Goal: Transaction & Acquisition: Purchase product/service

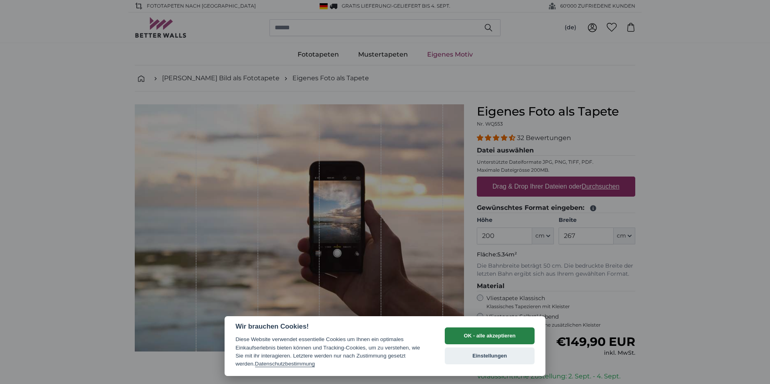
click at [471, 335] on button "OK - alle akzeptieren" at bounding box center [490, 335] width 90 height 17
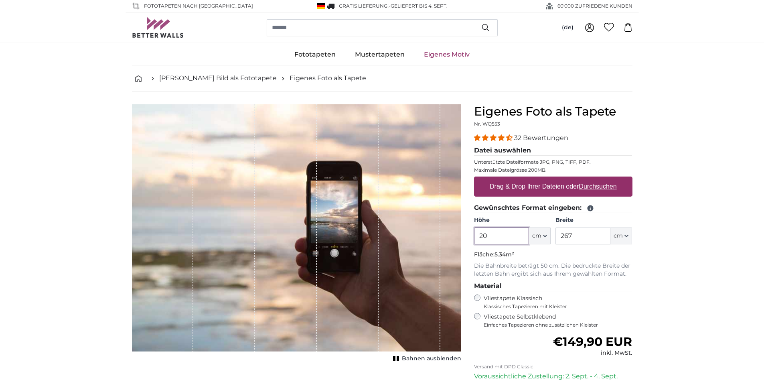
type input "2"
type input "110"
click at [585, 235] on input "267" at bounding box center [583, 235] width 55 height 17
type input "230"
click at [510, 189] on label "Drag & Drop Ihrer Dateien oder Durchsuchen" at bounding box center [554, 187] width 134 height 16
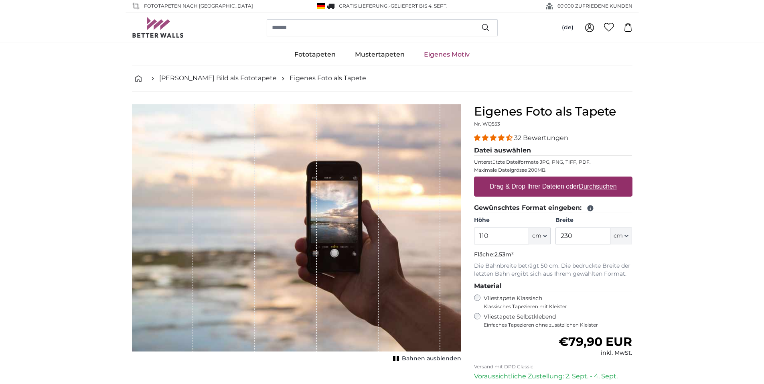
click at [510, 179] on input "Drag & Drop Ihrer Dateien oder Durchsuchen" at bounding box center [553, 178] width 158 height 2
type input "**********"
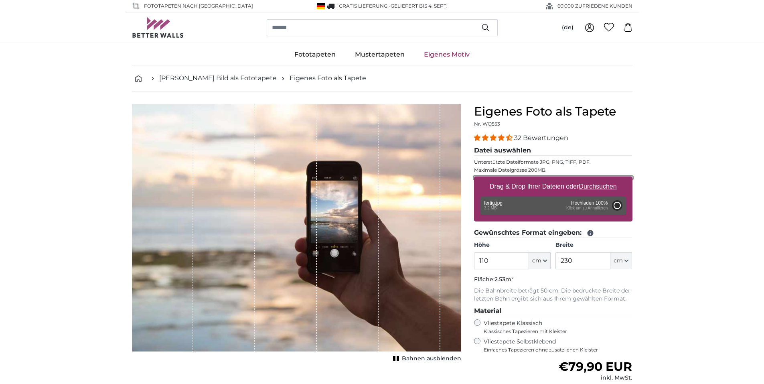
type input "200"
type input "356"
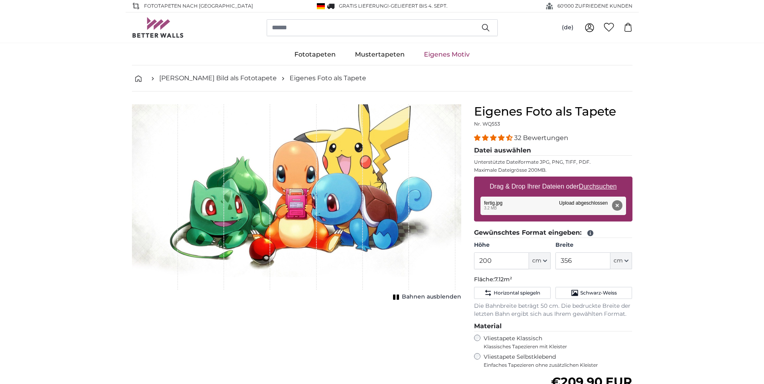
click at [396, 297] on rect "1 of 1" at bounding box center [394, 296] width 2 height 5
click at [396, 298] on icon "1 of 1" at bounding box center [397, 297] width 8 height 6
click at [517, 263] on input "200" at bounding box center [501, 260] width 55 height 17
type input "2"
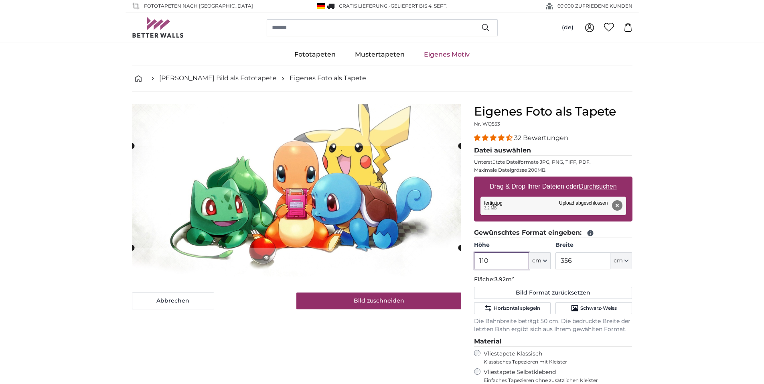
type input "110"
click at [573, 266] on input "356" at bounding box center [583, 260] width 55 height 17
type input "3"
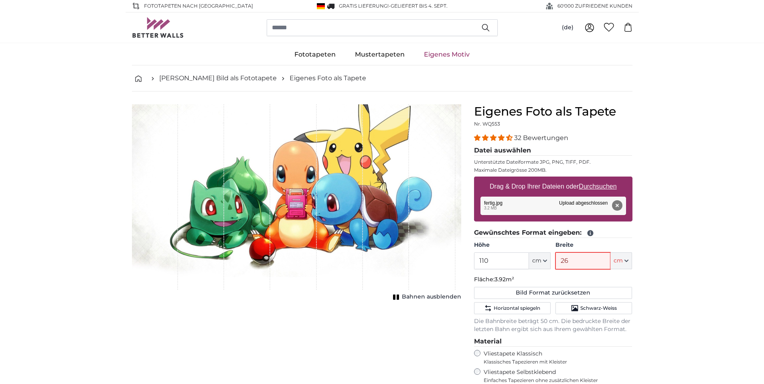
type input "260"
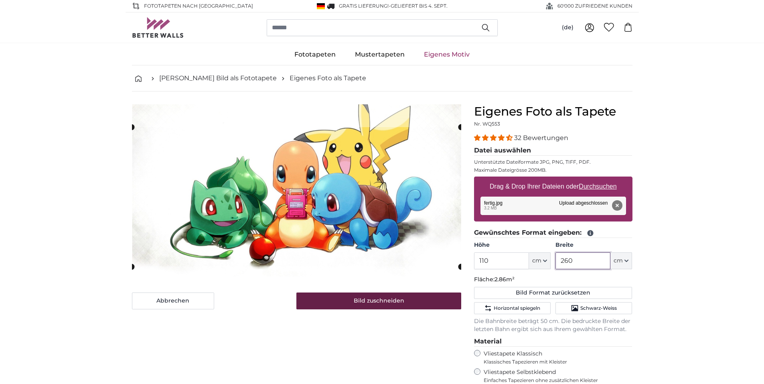
type input "260"
click at [426, 301] on button "Bild zuschneiden" at bounding box center [378, 300] width 165 height 17
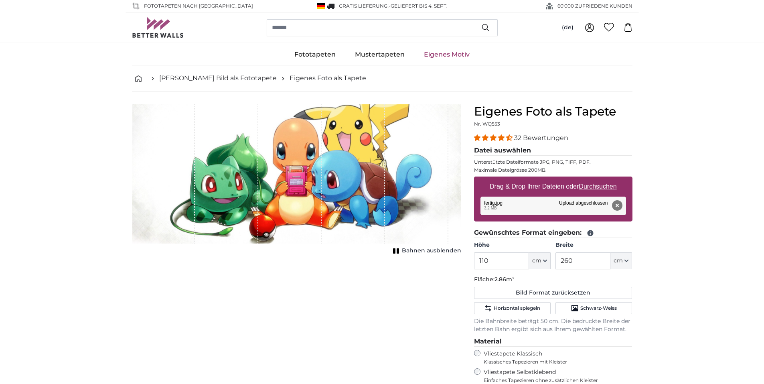
drag, startPoint x: 390, startPoint y: 187, endPoint x: 390, endPoint y: 213, distance: 26.1
click at [379, 216] on div "1 of 1" at bounding box center [296, 173] width 329 height 139
click at [398, 249] on rect "1 of 1" at bounding box center [398, 250] width 2 height 5
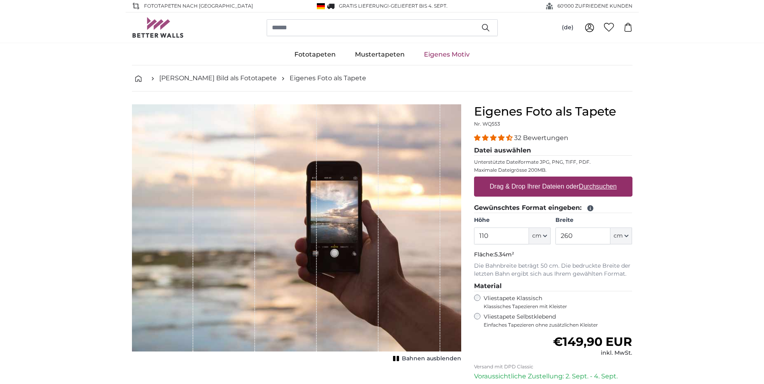
click at [549, 185] on label "Drag & Drop Ihrer Dateien oder Durchsuchen" at bounding box center [554, 187] width 134 height 16
click at [549, 179] on input "Drag & Drop Ihrer Dateien oder Durchsuchen" at bounding box center [553, 178] width 158 height 2
type input "**********"
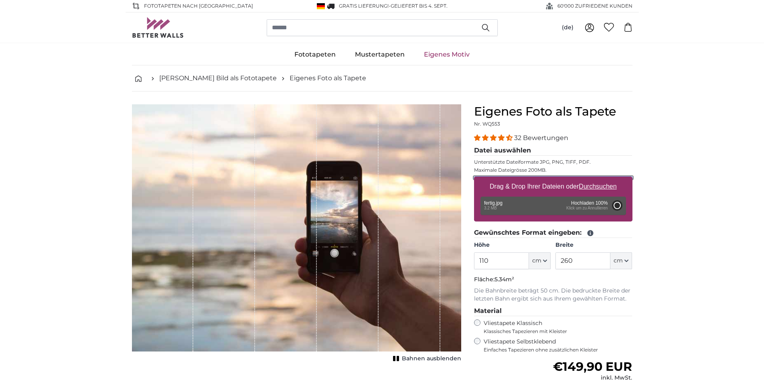
type input "200"
type input "356"
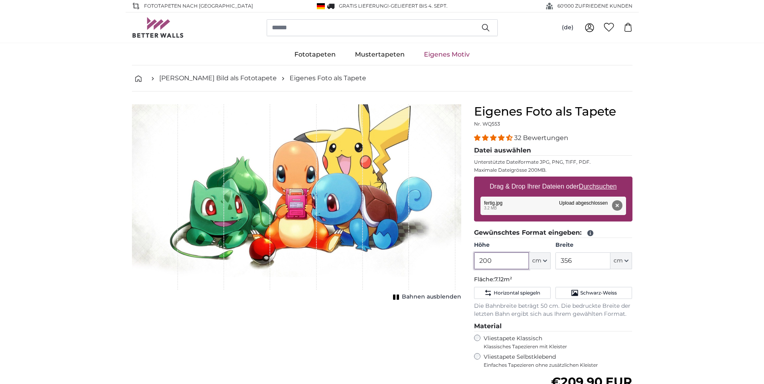
click at [512, 259] on input "200" at bounding box center [501, 260] width 55 height 17
type input "2"
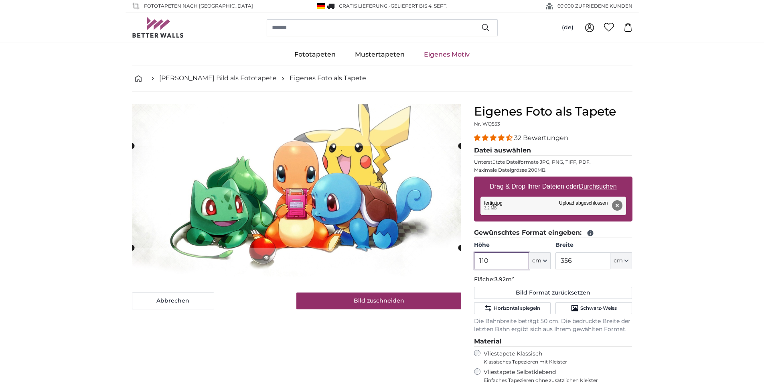
type input "110"
click at [581, 263] on input "356" at bounding box center [583, 260] width 55 height 17
type input "3"
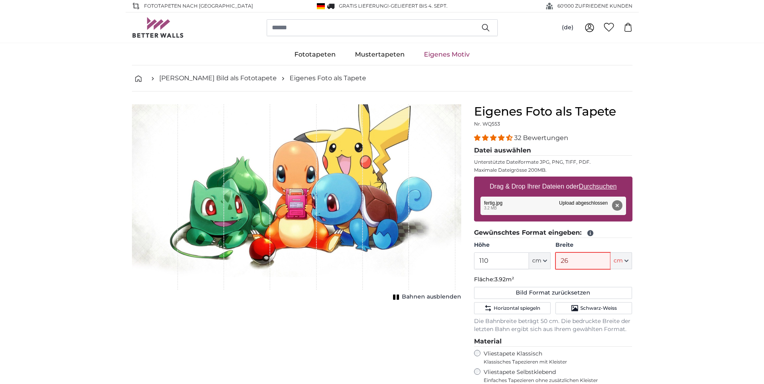
type input "260"
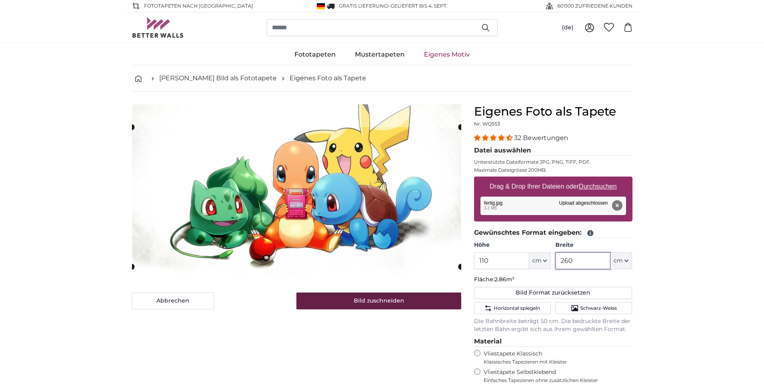
type input "260"
click at [387, 298] on button "Bild zuschneiden" at bounding box center [378, 300] width 165 height 17
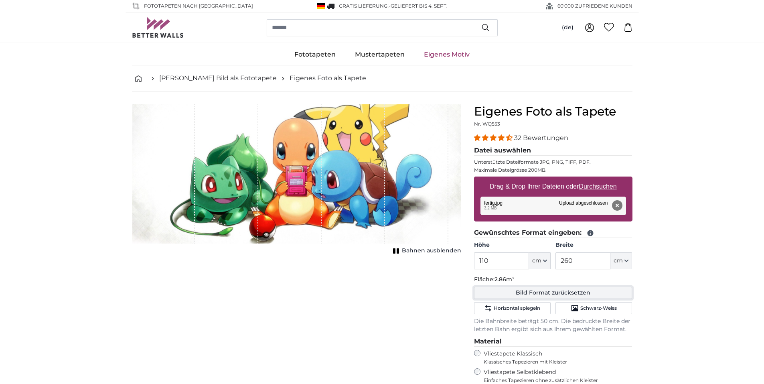
click at [532, 290] on button "Bild Format zurücksetzen" at bounding box center [553, 293] width 158 height 12
type input "200"
type input "356"
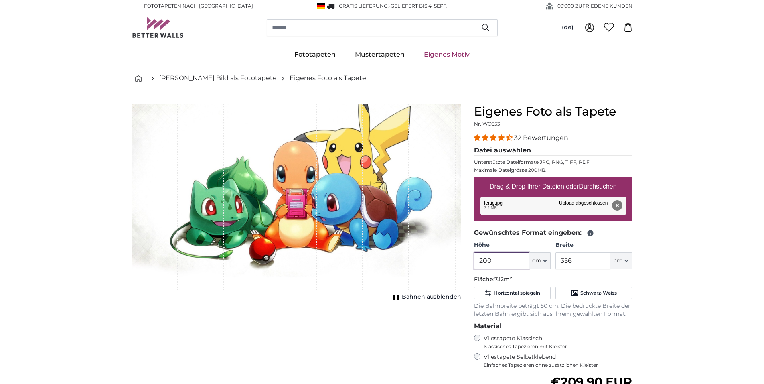
click at [497, 264] on input "200" at bounding box center [501, 260] width 55 height 17
type input "2"
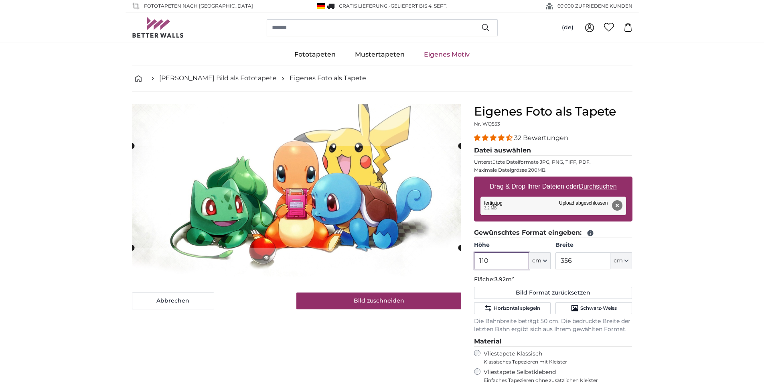
type input "110"
click at [587, 266] on input "356" at bounding box center [583, 260] width 55 height 17
type input "3"
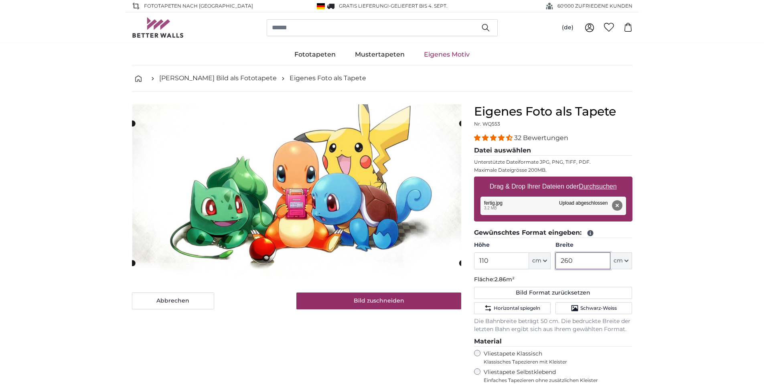
click at [349, 156] on cropper-handle at bounding box center [296, 193] width 329 height 139
type input "260"
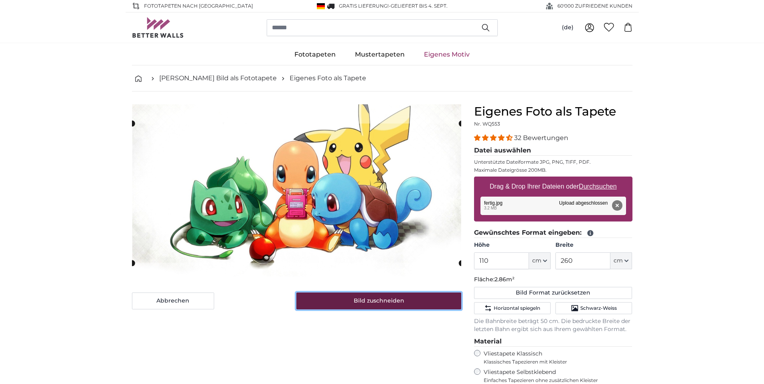
click at [380, 299] on button "Bild zuschneiden" at bounding box center [378, 300] width 165 height 17
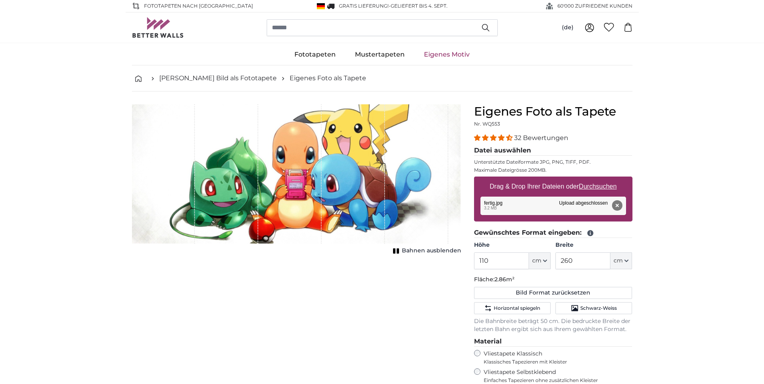
click at [484, 282] on p "Fläche: 2.86m²" at bounding box center [553, 280] width 158 height 8
click at [502, 290] on button "Bild Format zurücksetzen" at bounding box center [553, 293] width 158 height 12
type input "200"
type input "356"
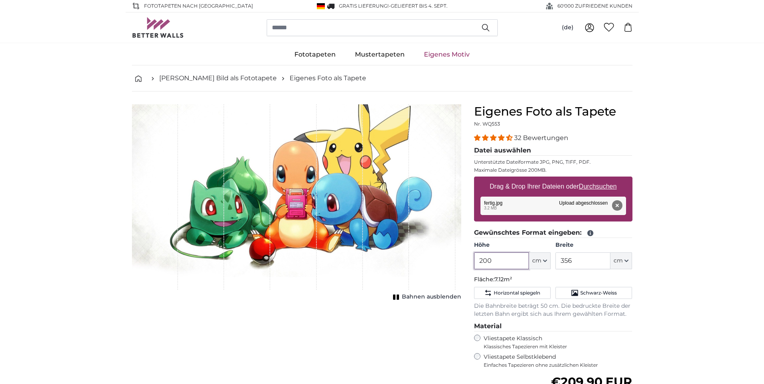
click at [509, 258] on input "200" at bounding box center [501, 260] width 55 height 17
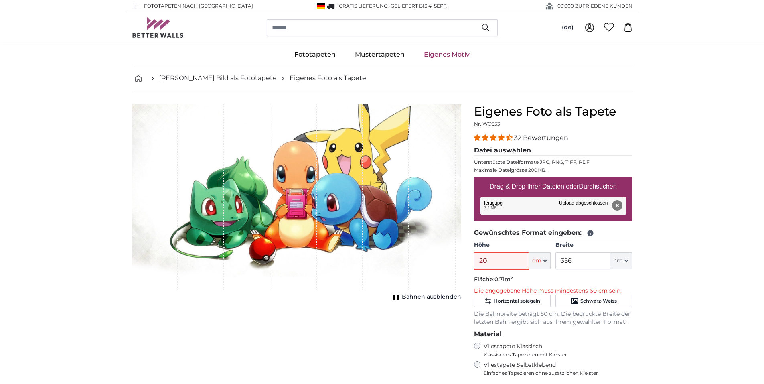
type input "2"
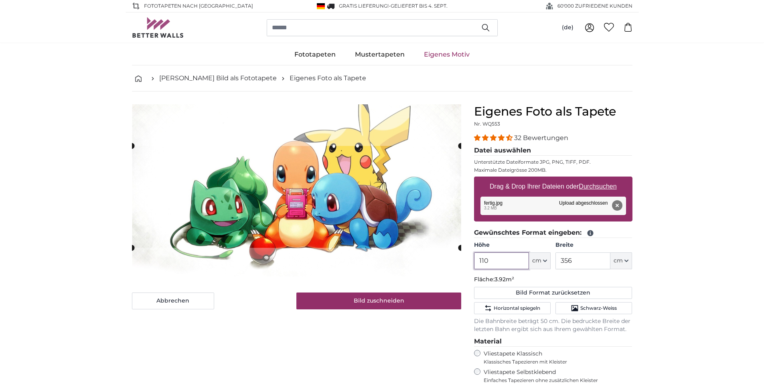
type input "110"
drag, startPoint x: 573, startPoint y: 262, endPoint x: 538, endPoint y: 257, distance: 35.3
click at [538, 257] on div "Höhe 110 ft cm Centimeter (cm) Inches (inch) Feet (ft. in.) Breite 356 ft cm Ce…" at bounding box center [553, 255] width 158 height 28
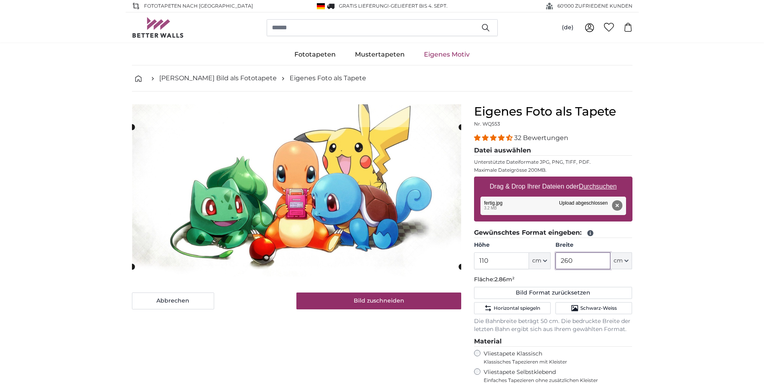
click at [412, 202] on cropper-handle at bounding box center [296, 196] width 329 height 139
type input "260"
click at [382, 301] on button "Bild zuschneiden" at bounding box center [378, 300] width 165 height 17
